Goal: Transaction & Acquisition: Purchase product/service

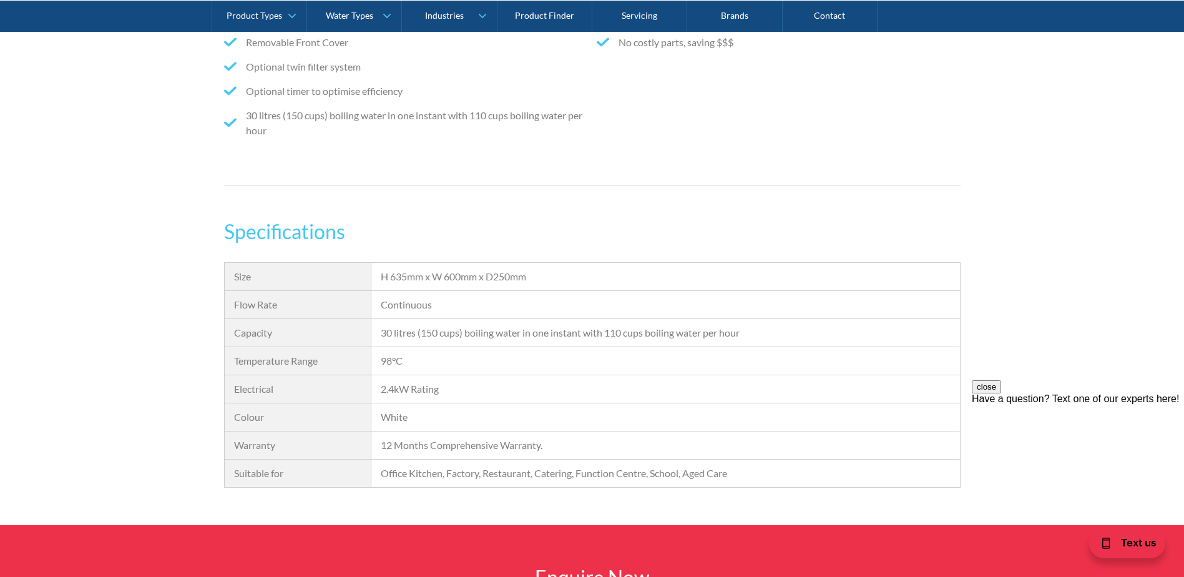
scroll to position [812, 0]
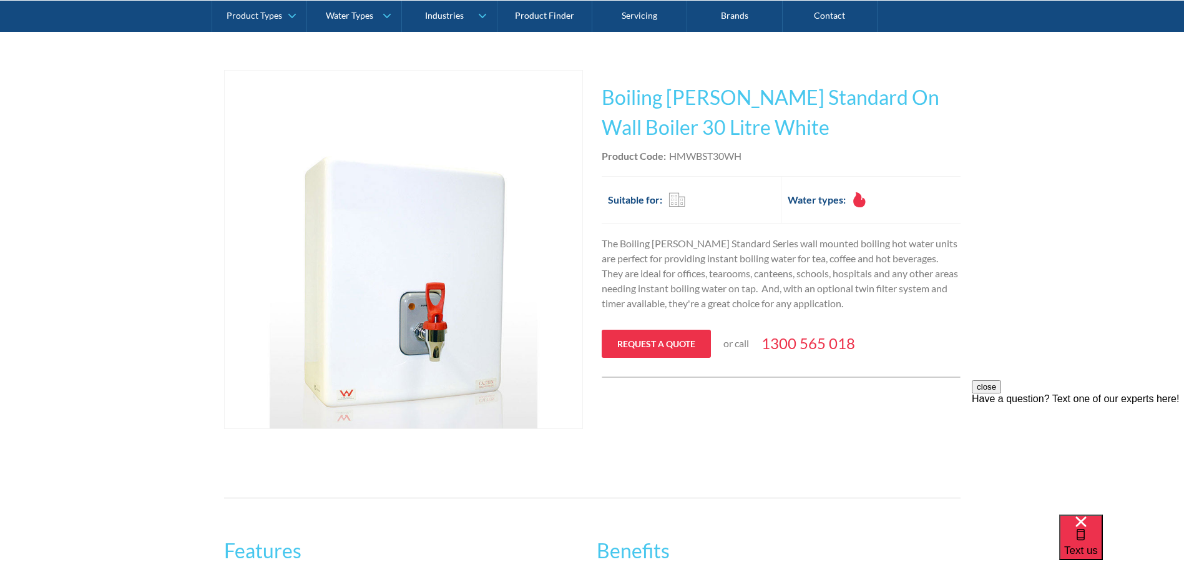
scroll to position [206, 0]
